Goal: Task Accomplishment & Management: Use online tool/utility

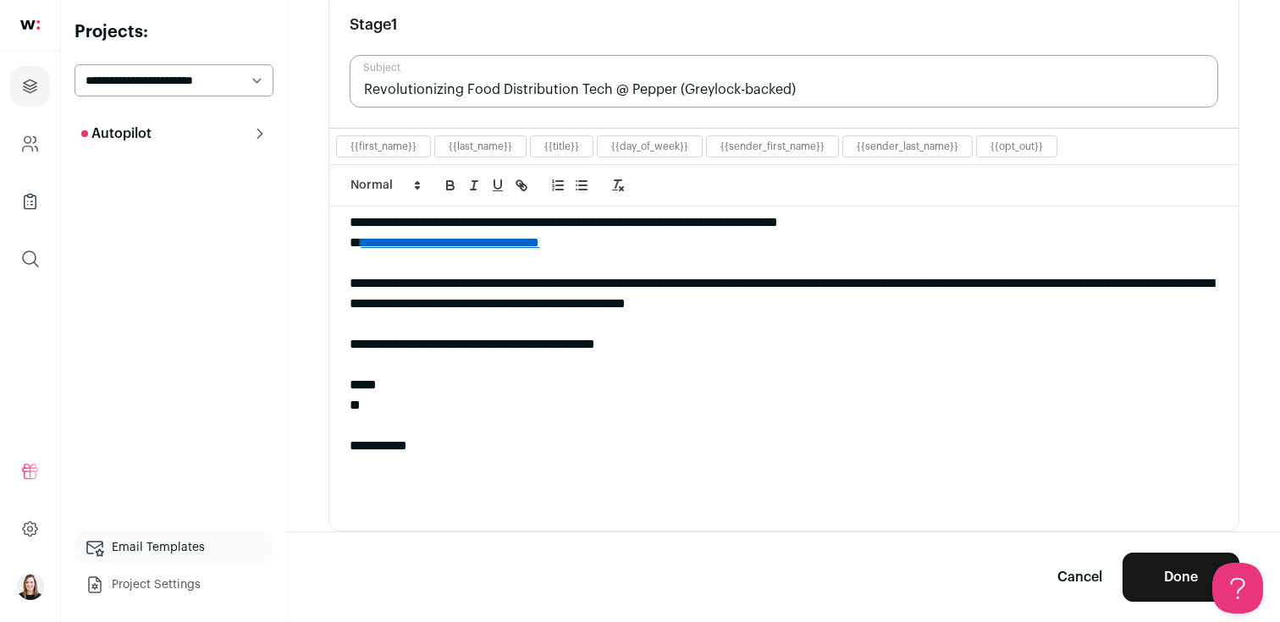
scroll to position [308, 0]
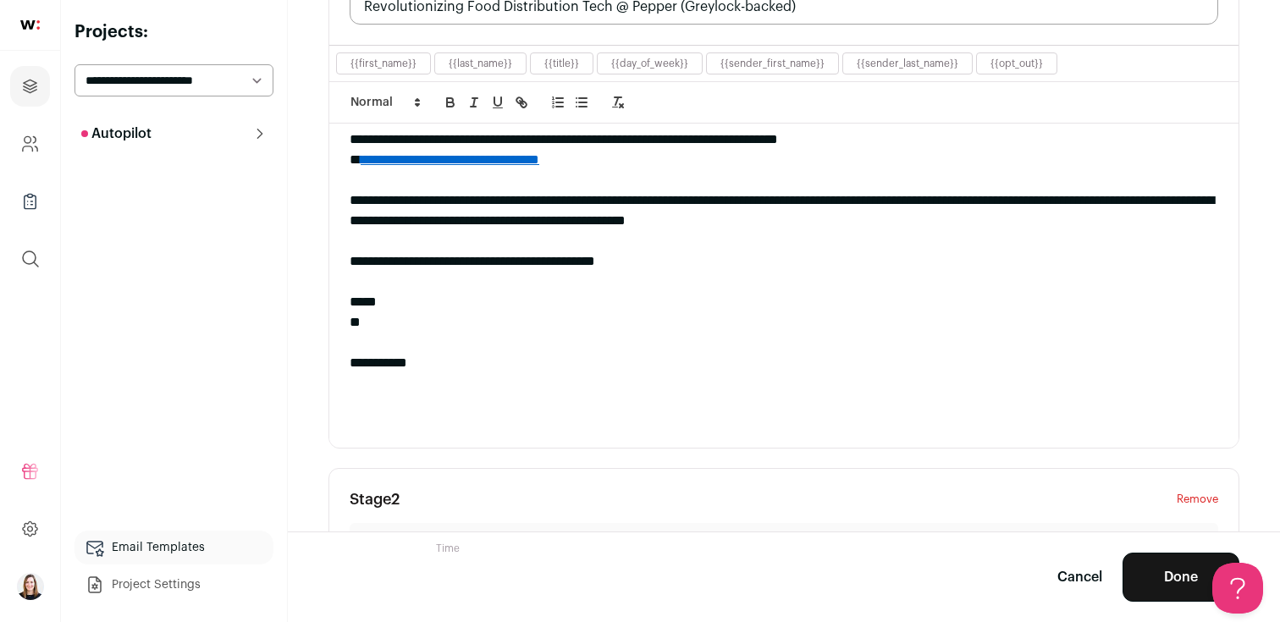
click at [150, 136] on p "Autopilot" at bounding box center [116, 134] width 70 height 20
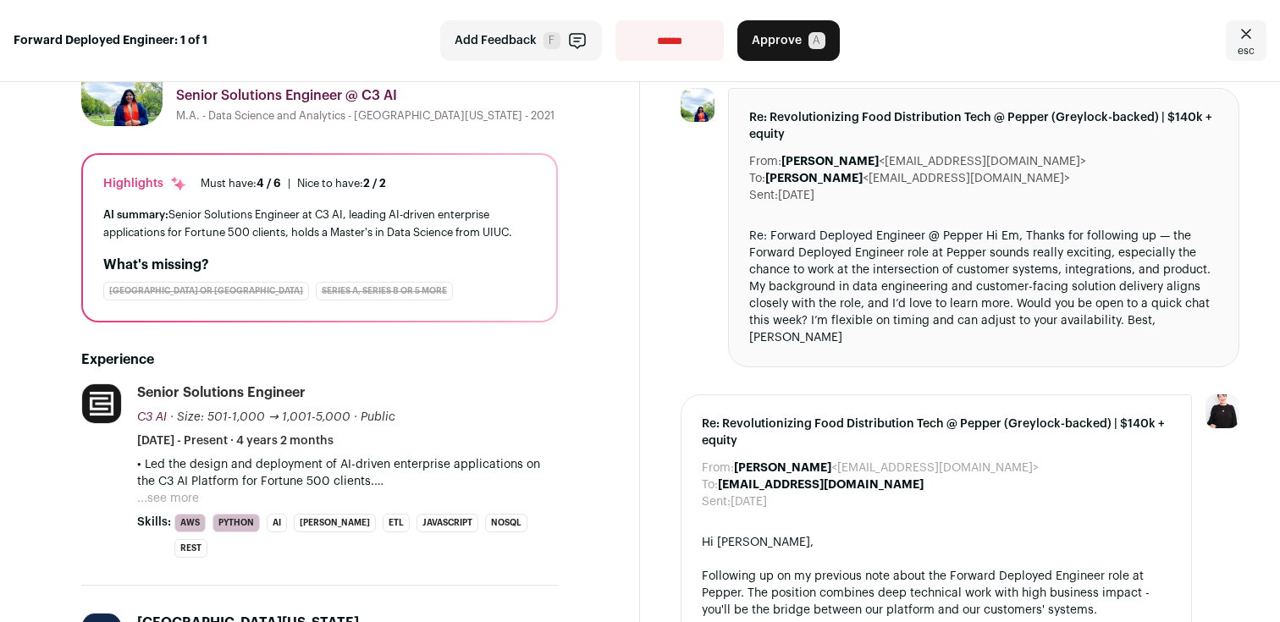
scroll to position [86, 0]
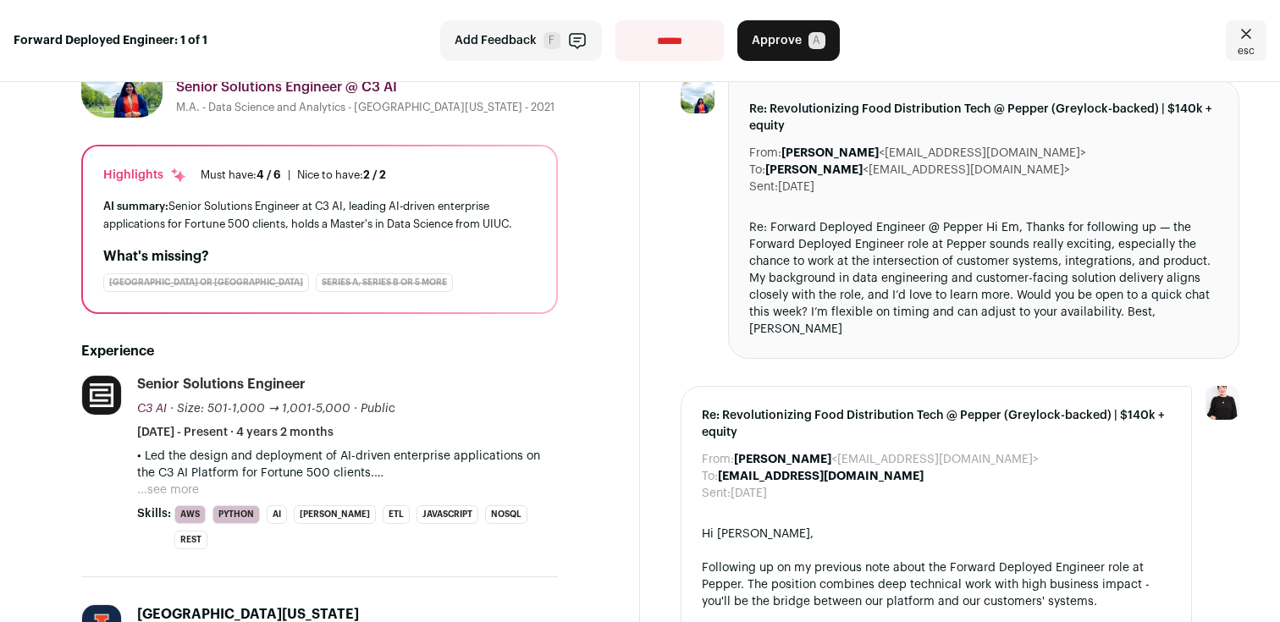
click at [184, 499] on button "...see more" at bounding box center [168, 490] width 62 height 17
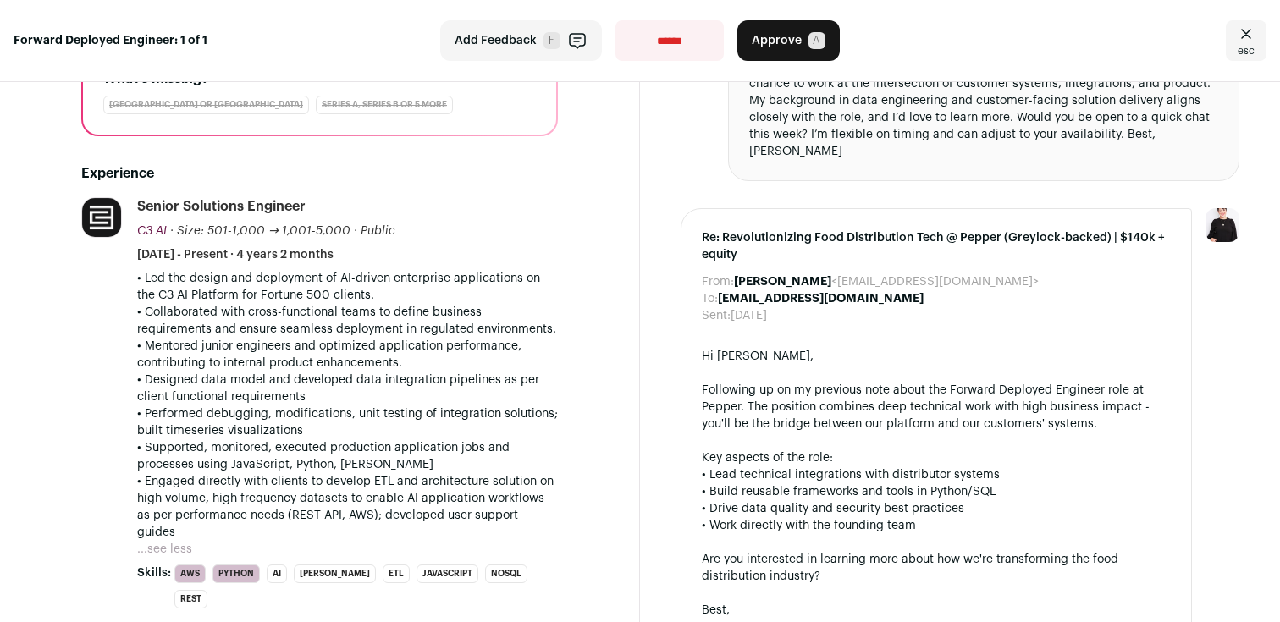
scroll to position [268, 0]
